Goal: Information Seeking & Learning: Compare options

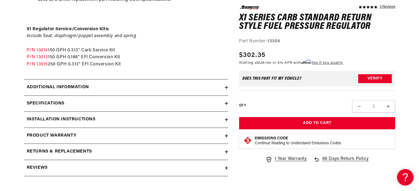
scroll to position [551, 0]
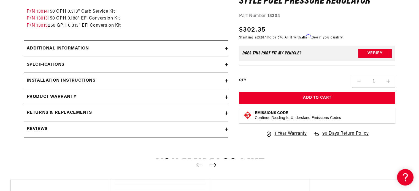
click at [104, 51] on div "Additional information" at bounding box center [124, 48] width 201 height 7
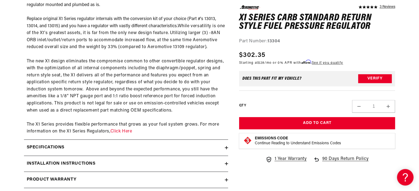
scroll to position [688, 0]
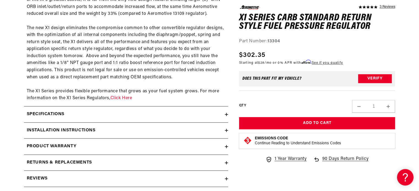
click at [90, 118] on div "Specifications" at bounding box center [124, 114] width 201 height 7
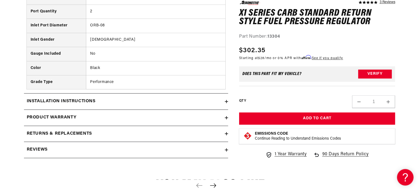
scroll to position [909, 0]
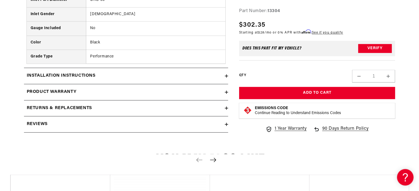
click at [89, 128] on div "Reviews" at bounding box center [124, 124] width 201 height 7
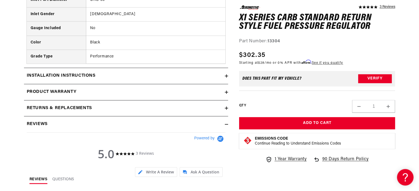
click at [91, 128] on div "Reviews" at bounding box center [124, 124] width 201 height 7
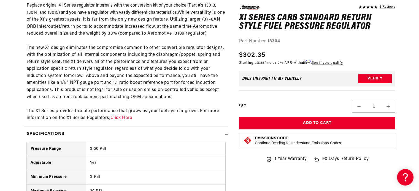
scroll to position [688, 0]
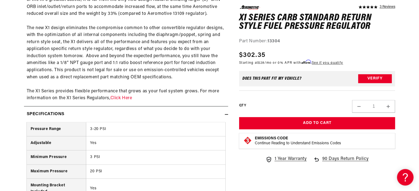
click at [196, 118] on div "Specifications" at bounding box center [124, 114] width 201 height 7
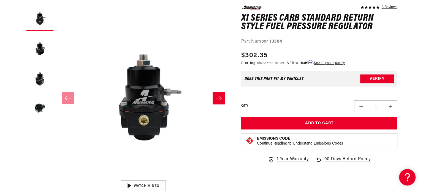
scroll to position [0, 0]
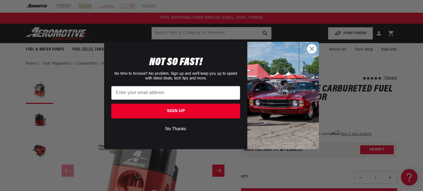
click at [310, 49] on circle "Close dialog" at bounding box center [311, 48] width 9 height 9
